Goal: Check status

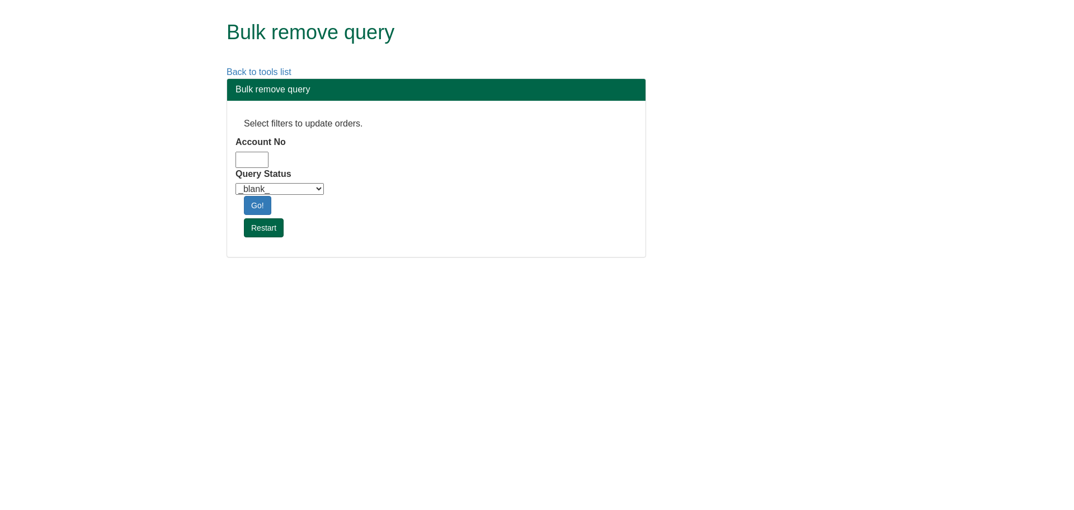
click at [244, 158] on input "Account No" at bounding box center [252, 160] width 33 height 16
type input "adm10"
click at [262, 190] on select "_blank_ Customer Credit_Control Purchasing Internal Other Address High_Value Co…" at bounding box center [280, 189] width 88 height 12
select select "Automation_Check"
click at [236, 183] on select "_blank_ Customer Credit_Control Purchasing Internal Other Address High_Value Co…" at bounding box center [280, 189] width 88 height 12
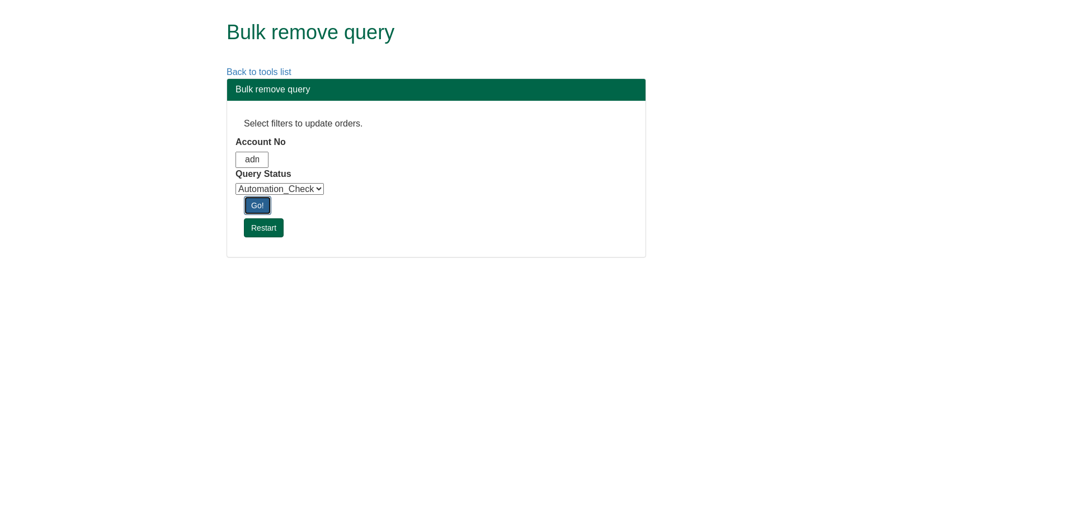
click at [264, 203] on link "Go!" at bounding box center [257, 205] width 27 height 19
